Goal: Task Accomplishment & Management: Manage account settings

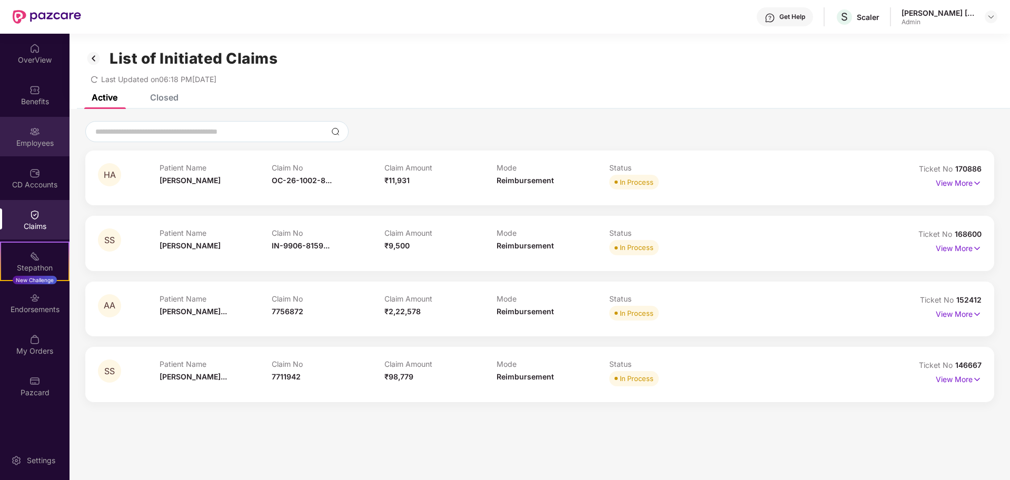
click at [41, 148] on div "Employees" at bounding box center [35, 143] width 70 height 11
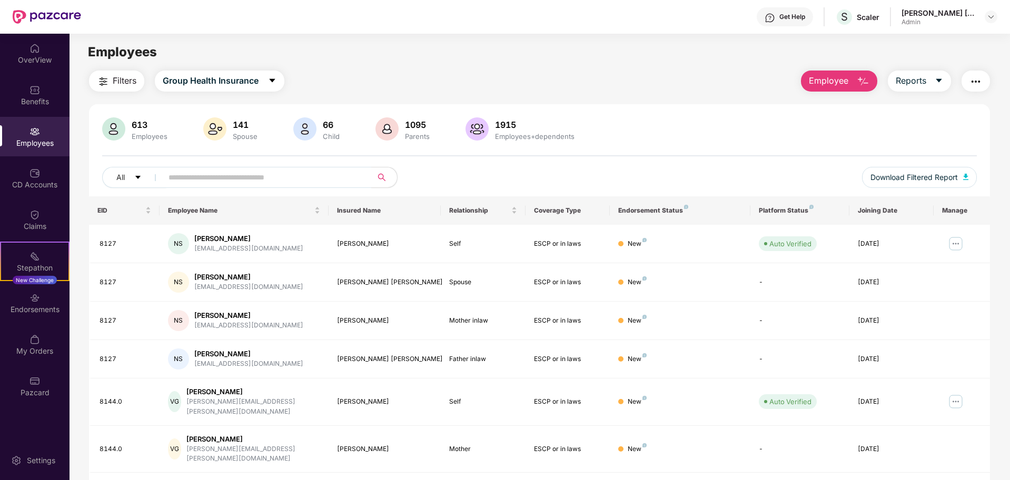
click at [852, 80] on button "Employee" at bounding box center [839, 81] width 76 height 21
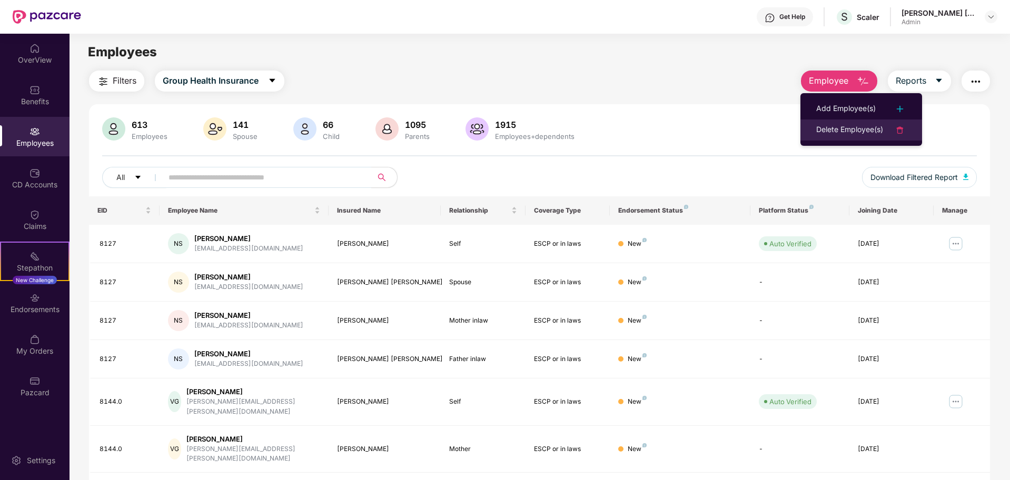
click at [857, 127] on div "Delete Employee(s)" at bounding box center [849, 130] width 67 height 13
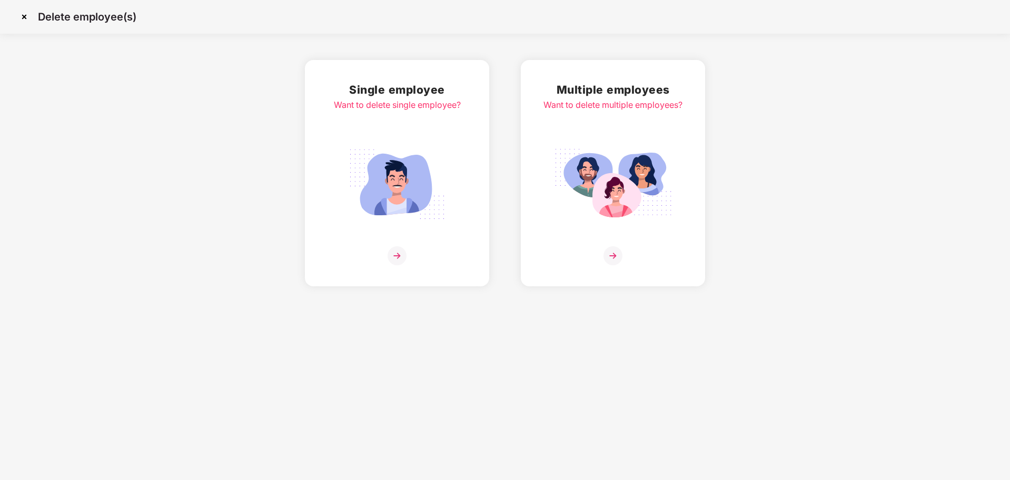
click at [598, 189] on img at bounding box center [613, 184] width 118 height 82
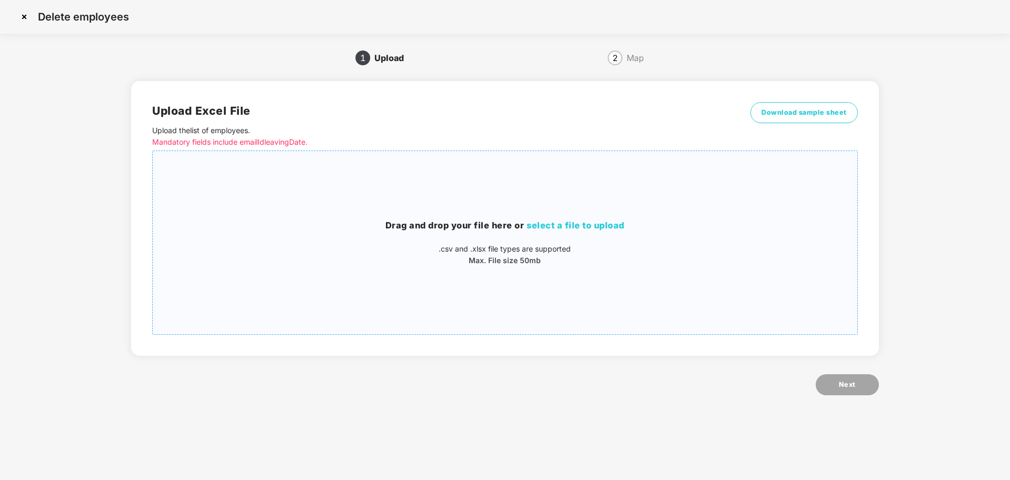
click at [596, 218] on div "Drag and drop your file here or select a file to upload .csv and .xlsx file typ…" at bounding box center [505, 243] width 704 height 166
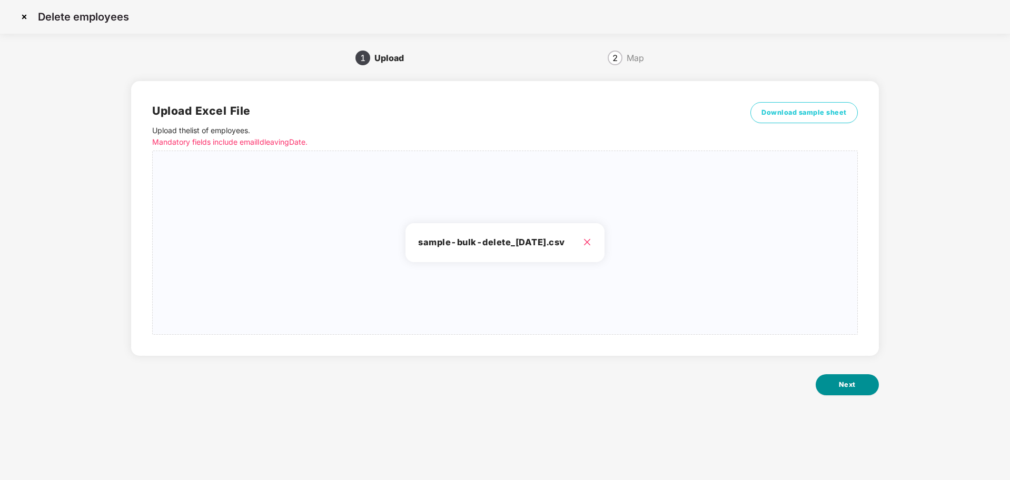
click at [844, 384] on span "Next" at bounding box center [847, 385] width 17 height 11
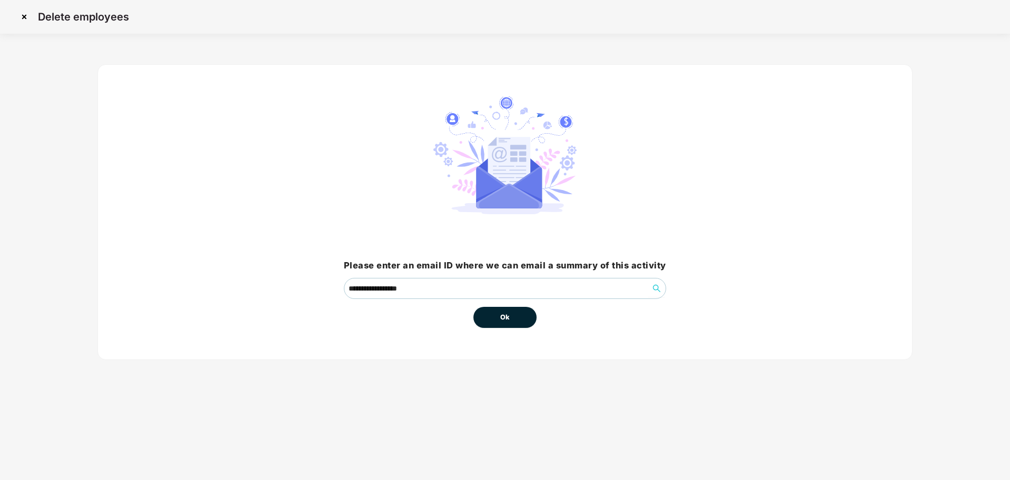
click at [510, 318] on span "Ok" at bounding box center [504, 317] width 9 height 11
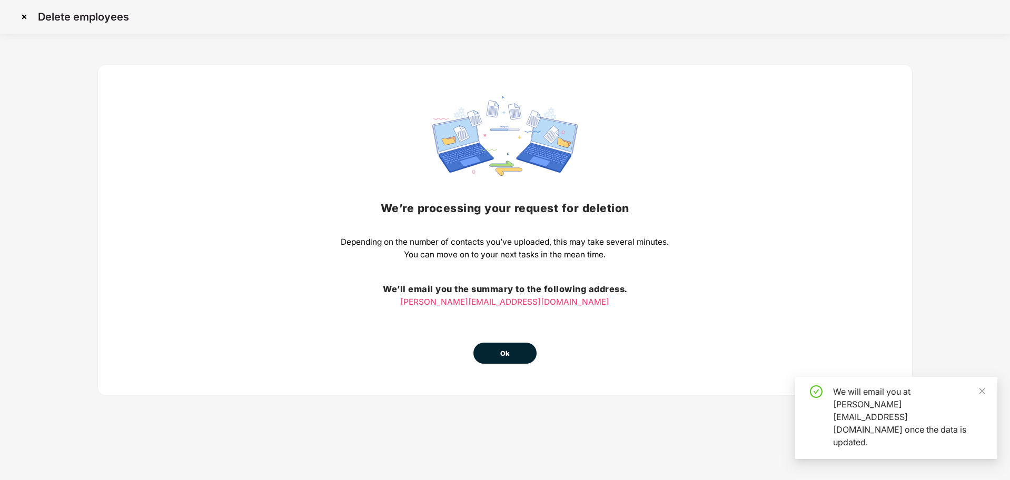
click at [509, 353] on span "Ok" at bounding box center [504, 354] width 9 height 11
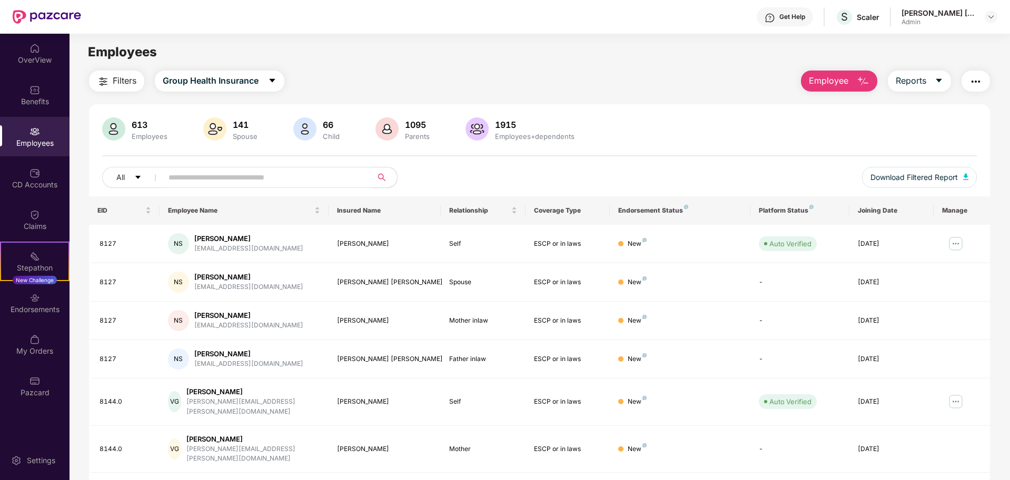
click at [36, 141] on div "Employees" at bounding box center [35, 143] width 70 height 11
click at [260, 187] on div "Click to sort ascending" at bounding box center [243, 187] width 87 height 18
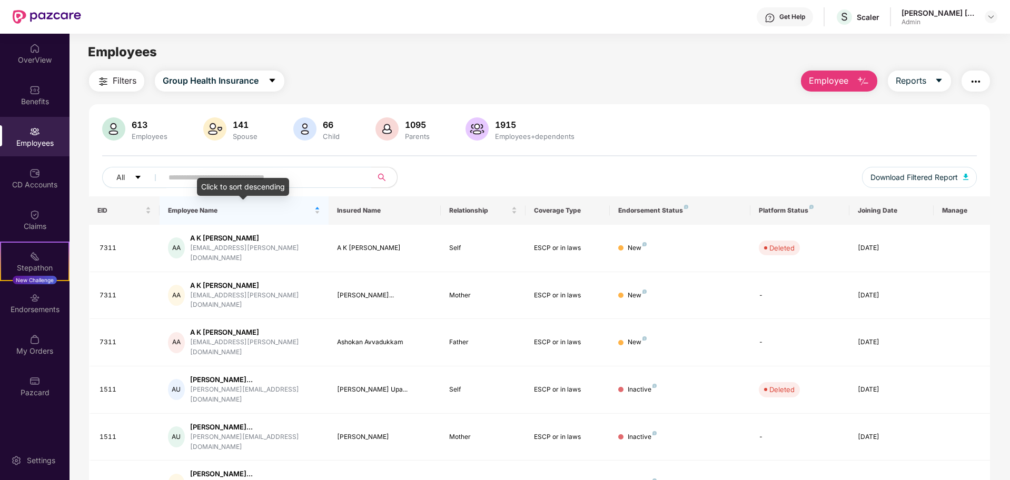
click at [269, 177] on input "text" at bounding box center [263, 178] width 189 height 16
paste input "****"
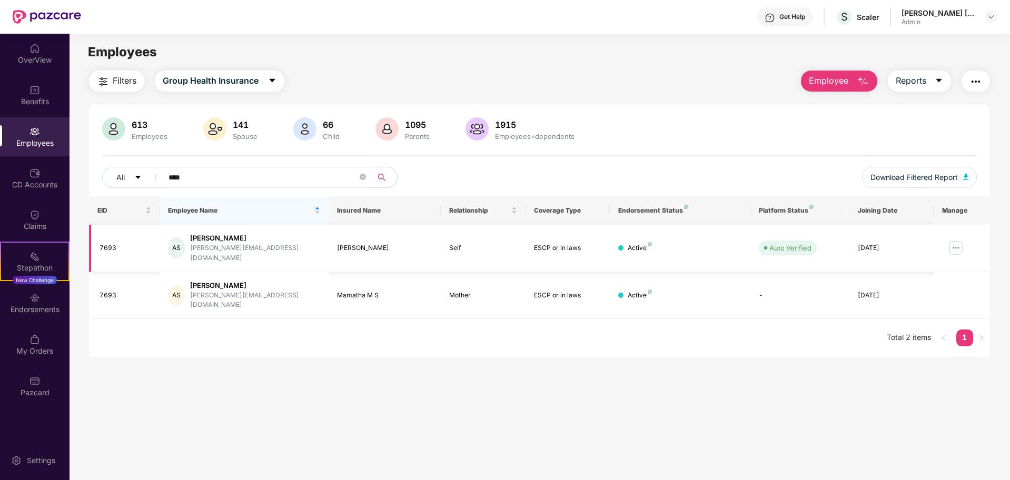
type input "****"
click at [958, 242] on img at bounding box center [955, 248] width 17 height 17
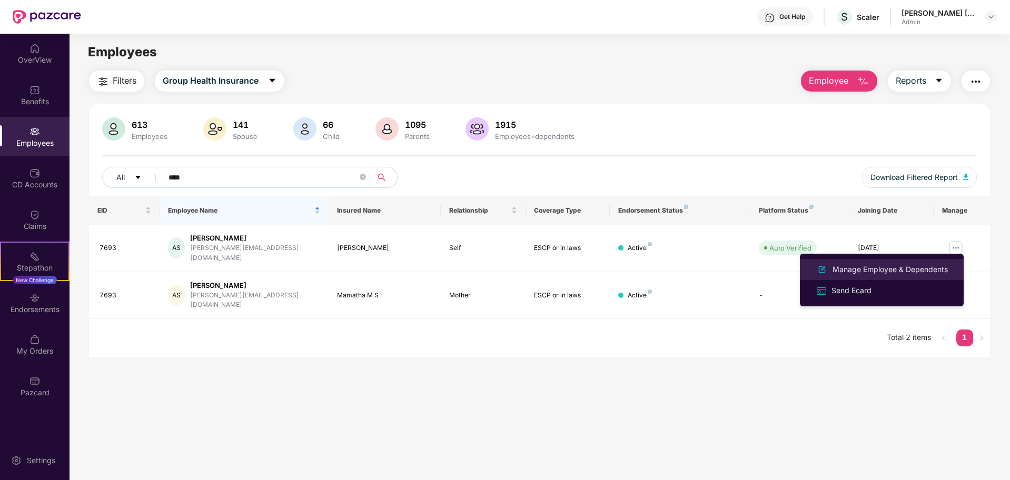
click at [877, 271] on div "Manage Employee & Dependents" at bounding box center [891, 270] width 120 height 12
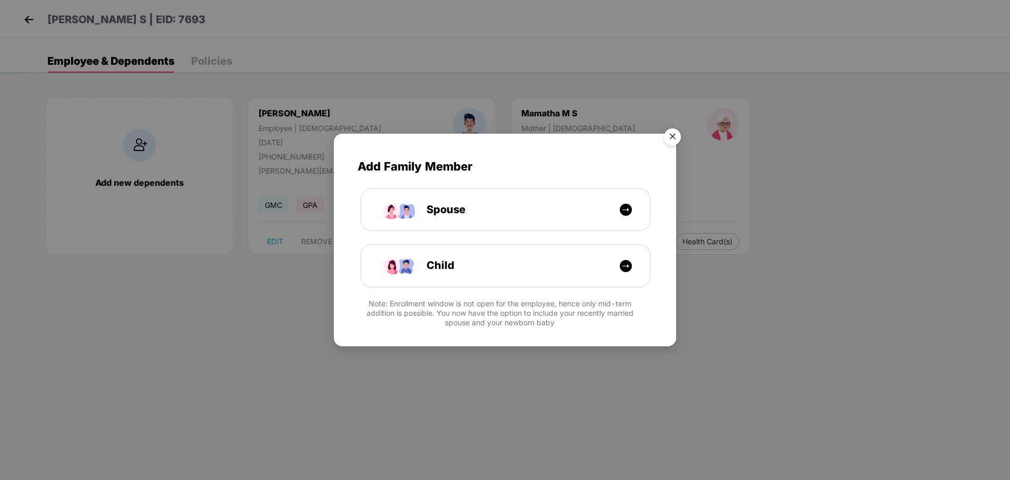
click at [673, 139] on img "Close" at bounding box center [672, 138] width 29 height 29
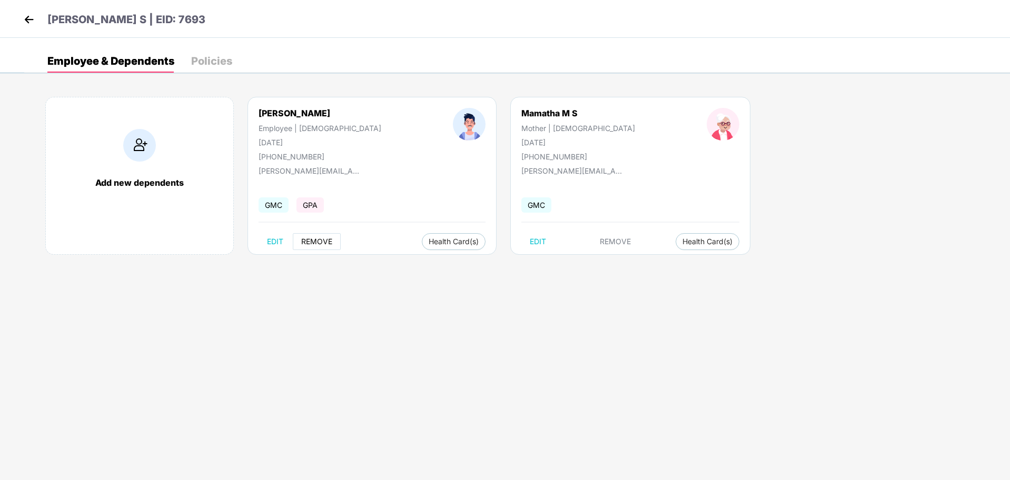
click at [317, 244] on span "REMOVE" at bounding box center [316, 242] width 31 height 8
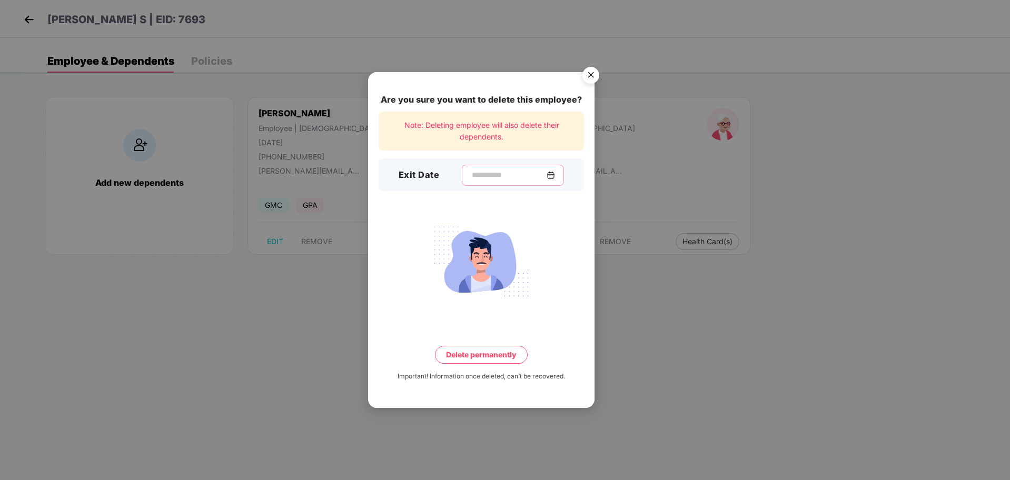
click at [518, 174] on input at bounding box center [509, 175] width 76 height 11
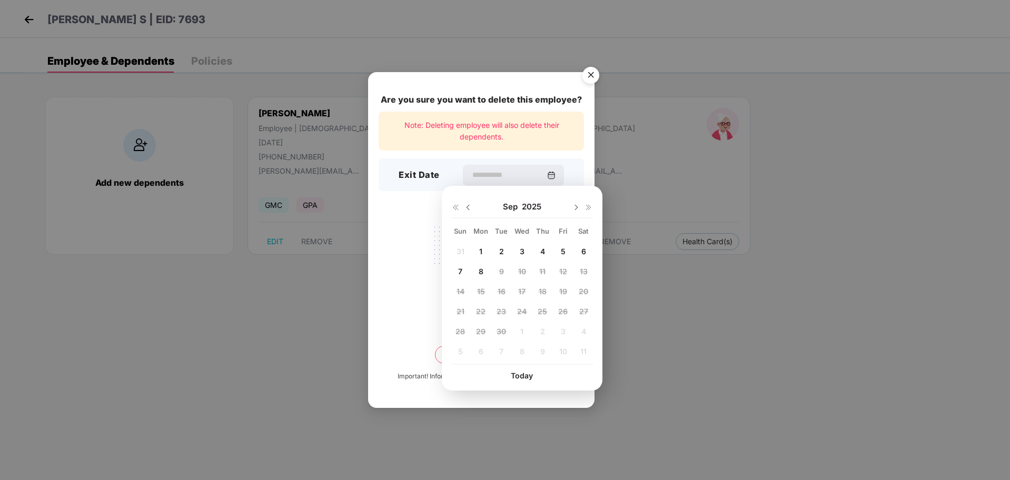
click at [543, 254] on span "4" at bounding box center [542, 251] width 5 height 9
type input "**********"
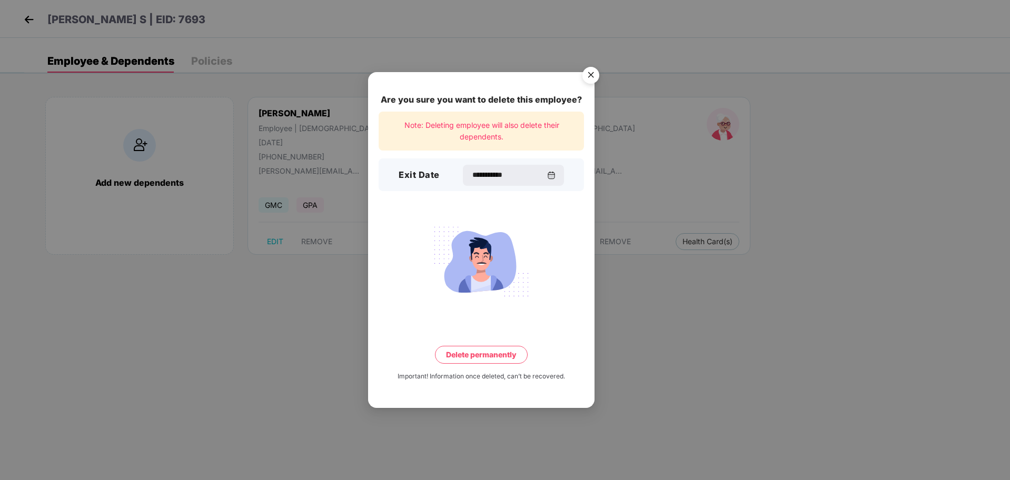
click at [493, 350] on button "Delete permanently" at bounding box center [481, 355] width 93 height 18
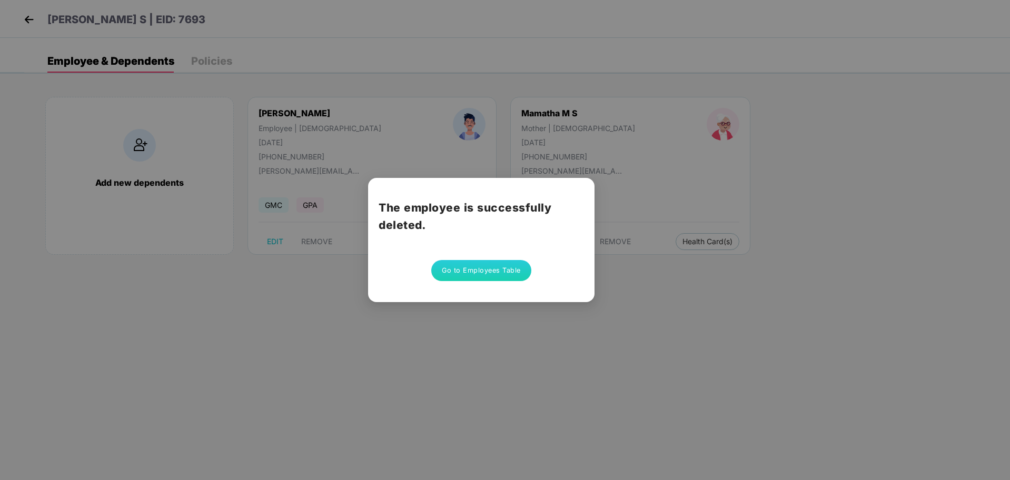
click at [492, 267] on button "Go to Employees Table" at bounding box center [481, 270] width 100 height 21
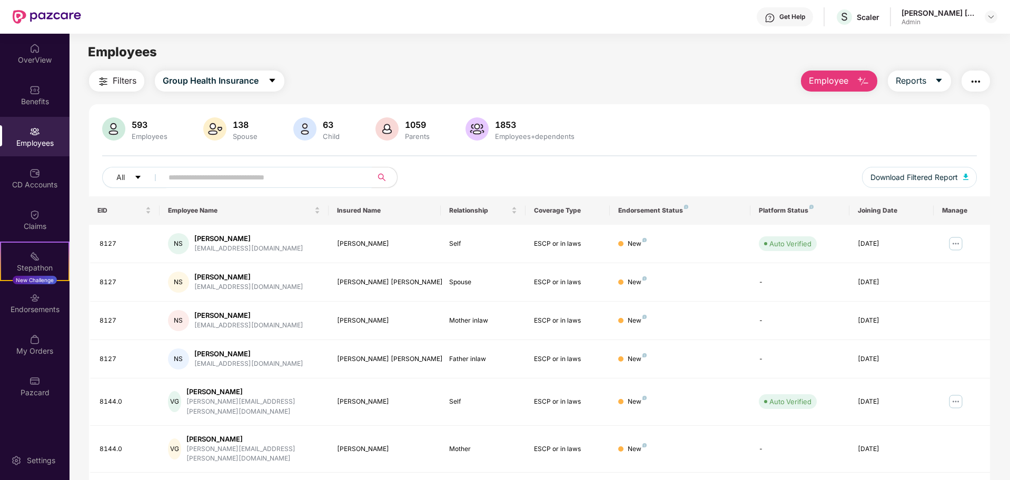
click at [304, 187] on span at bounding box center [264, 177] width 216 height 21
paste input "****"
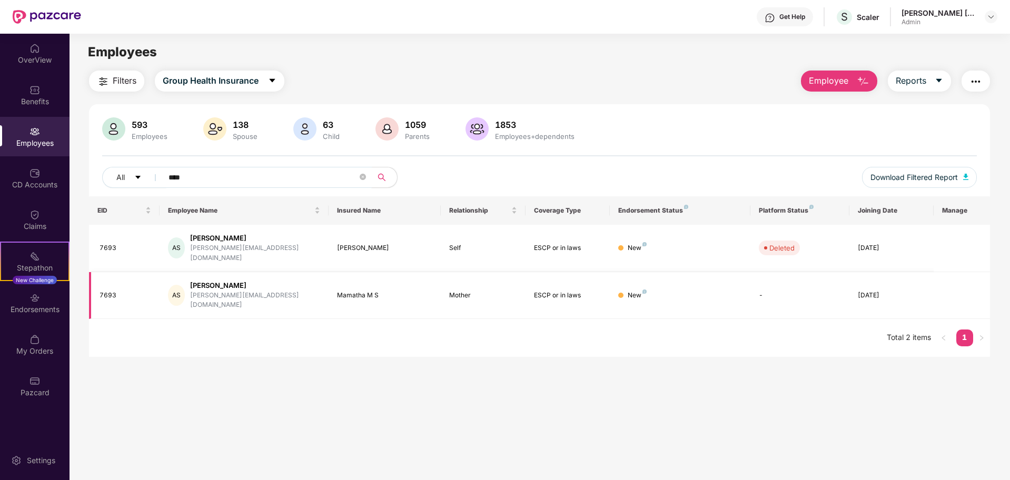
type input "****"
click at [536, 291] on div "ESCP or in laws" at bounding box center [567, 296] width 67 height 10
